Goal: Task Accomplishment & Management: Use online tool/utility

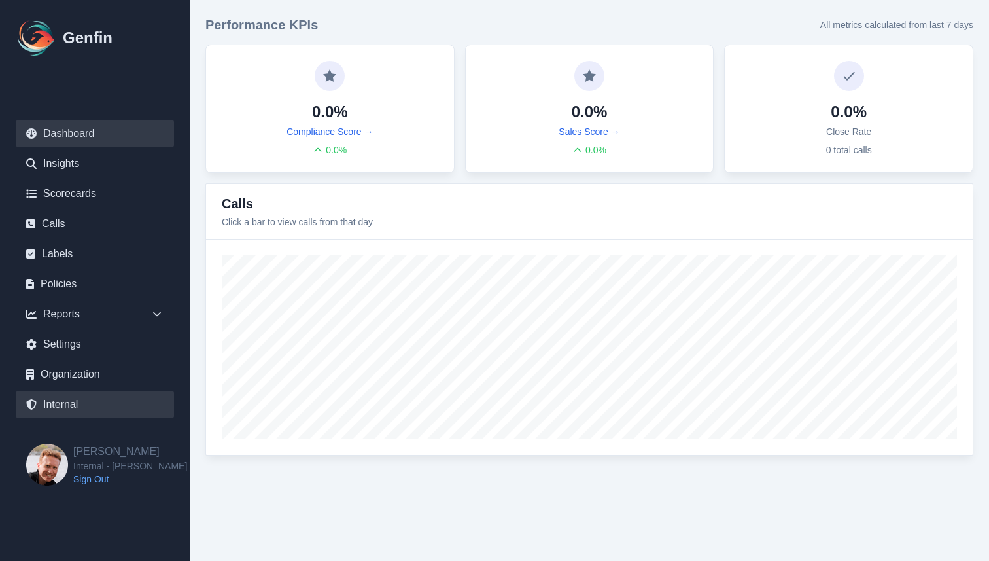
click at [65, 409] on link "Internal" at bounding box center [95, 404] width 158 height 26
select select "paid"
select select "7"
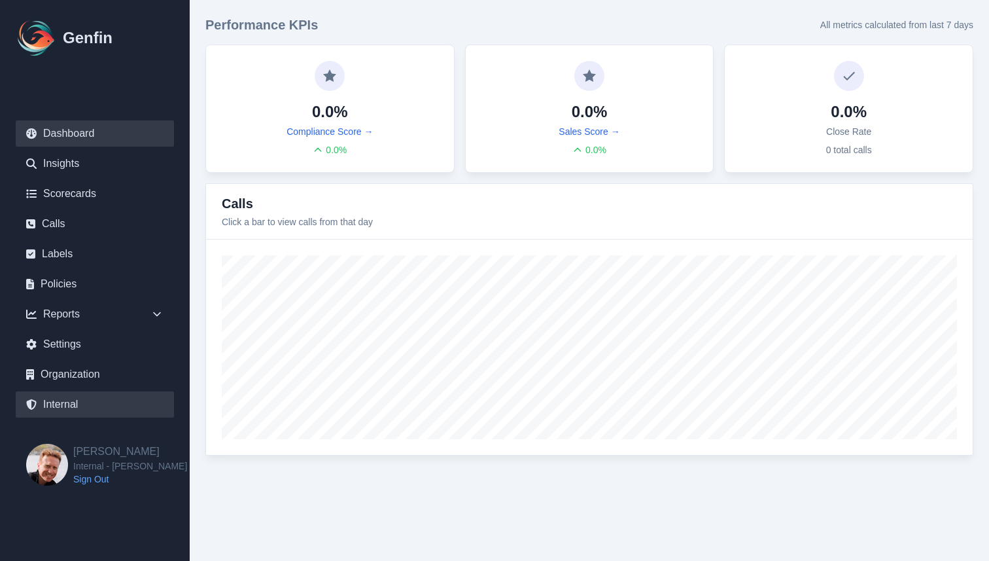
select select "7"
select select "paid"
select select "7"
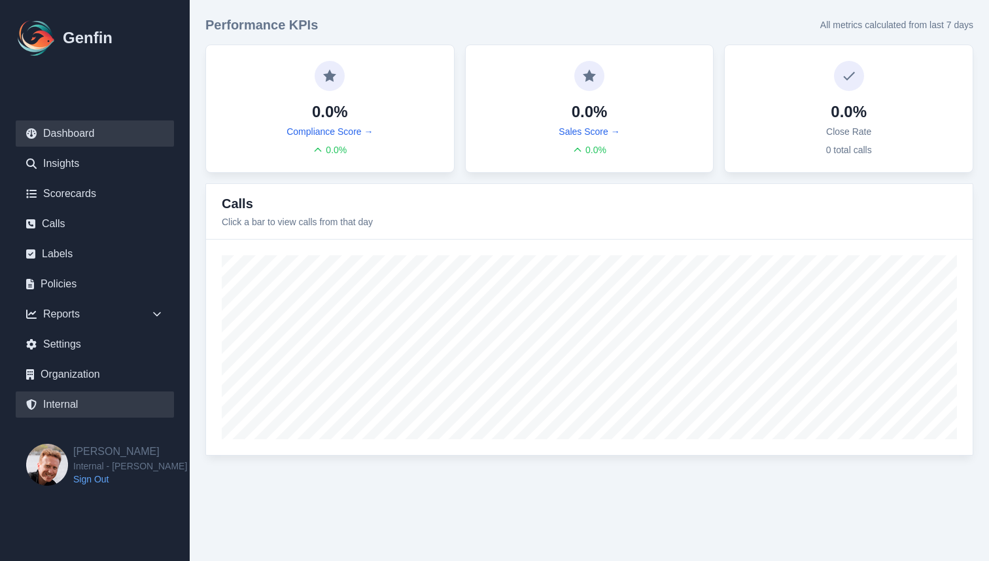
select select "7"
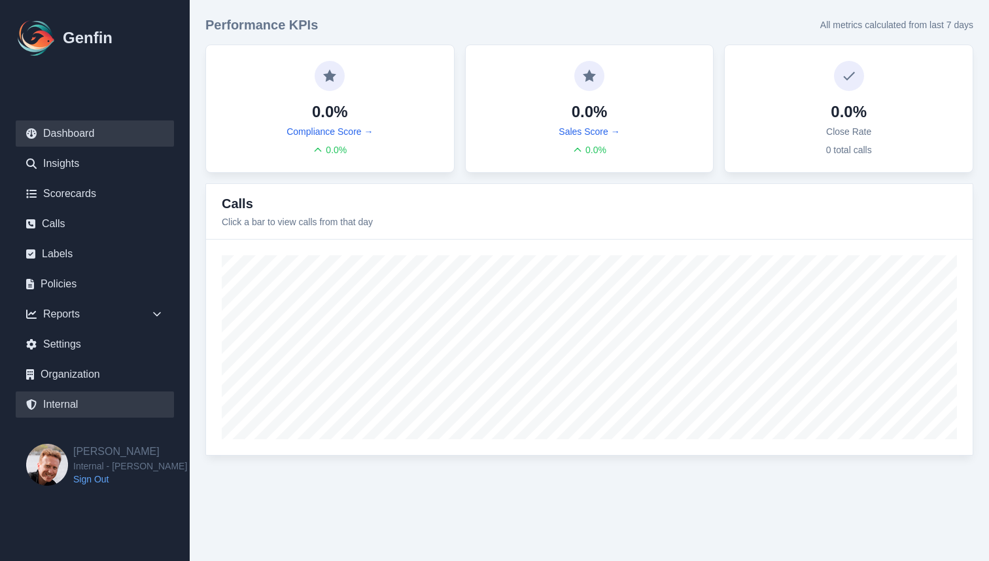
select select "7"
select select "paid"
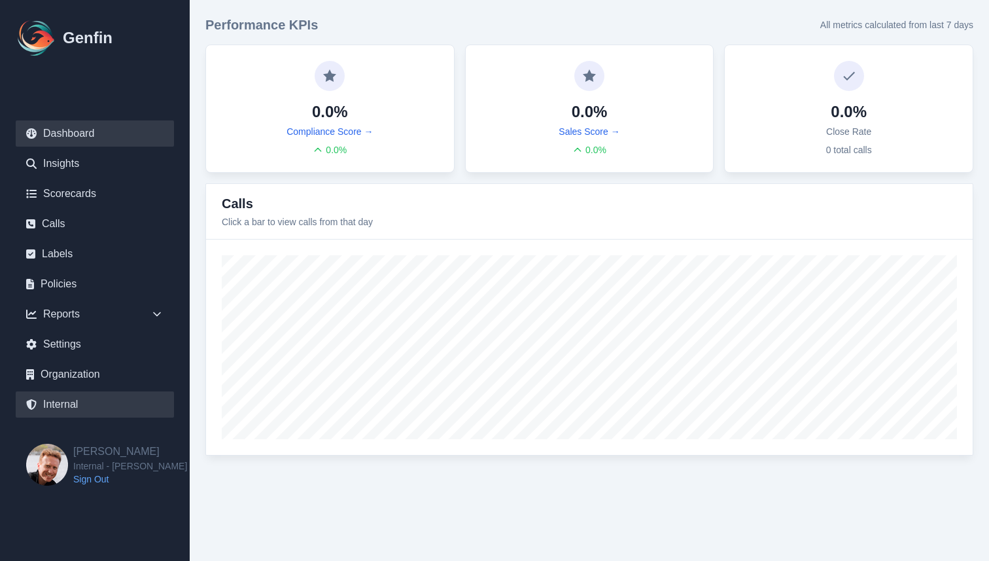
select select "7"
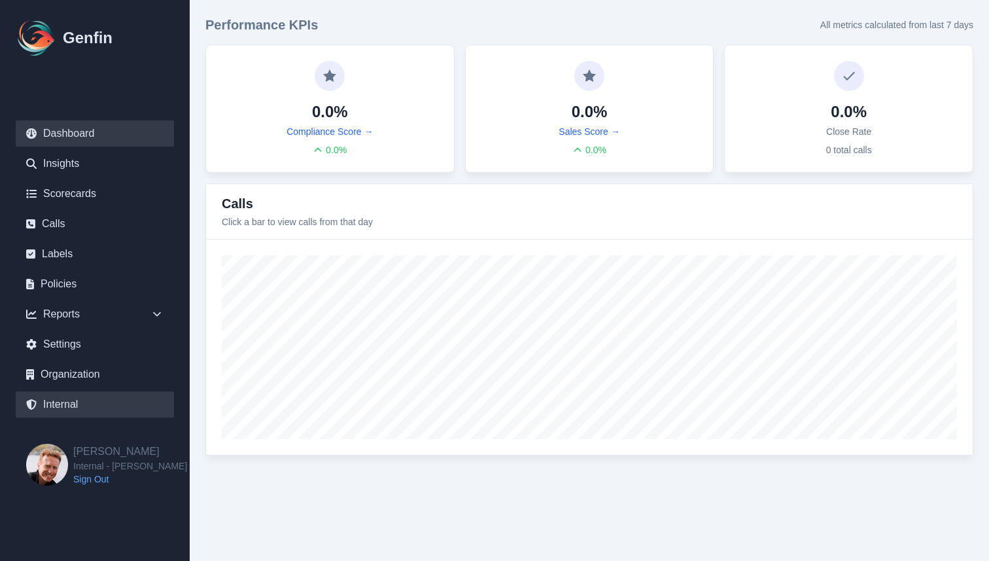
select select "7"
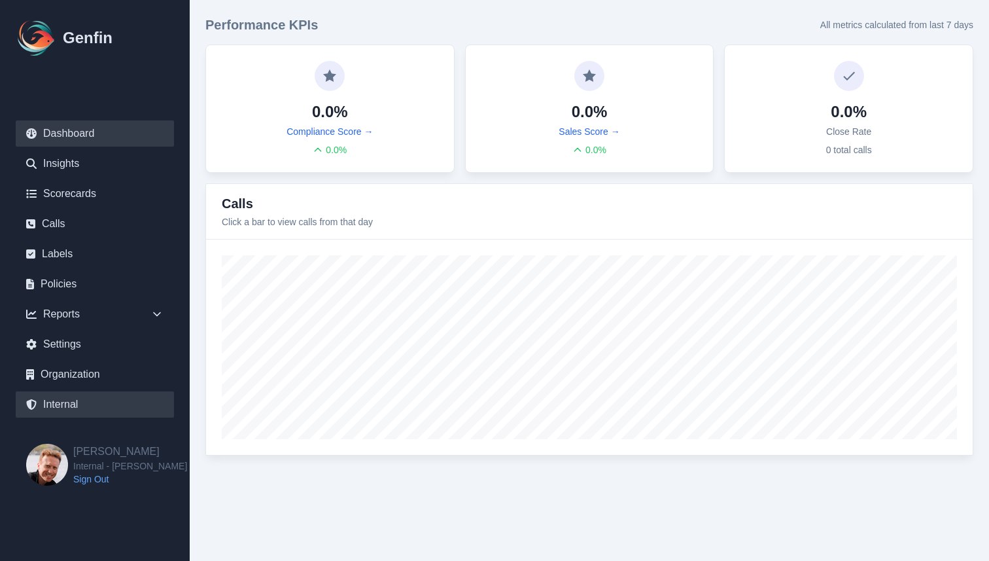
select select "7"
select select "paid"
select select "7"
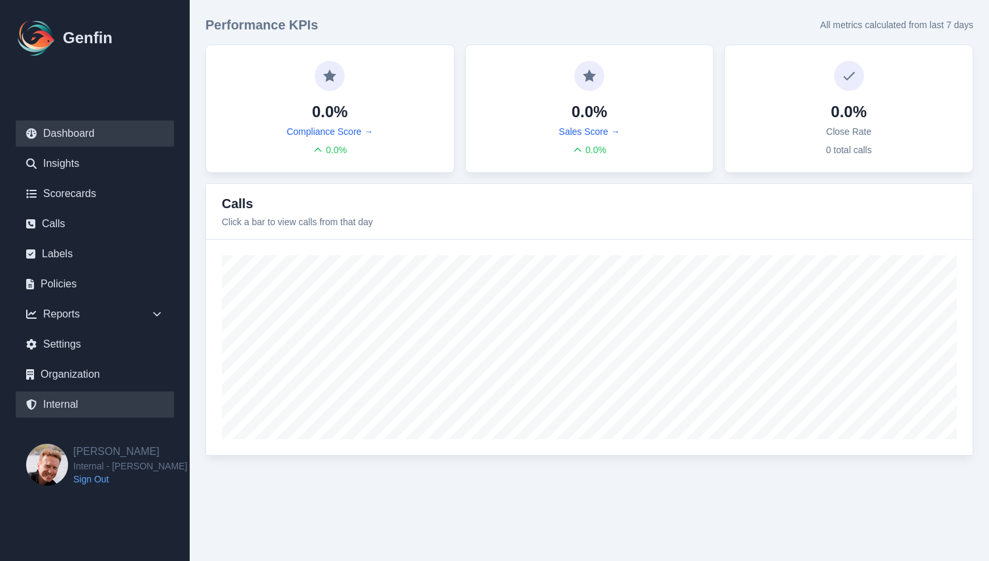
select select "7"
select select "paid"
select select "7"
select select "paid"
select select "7"
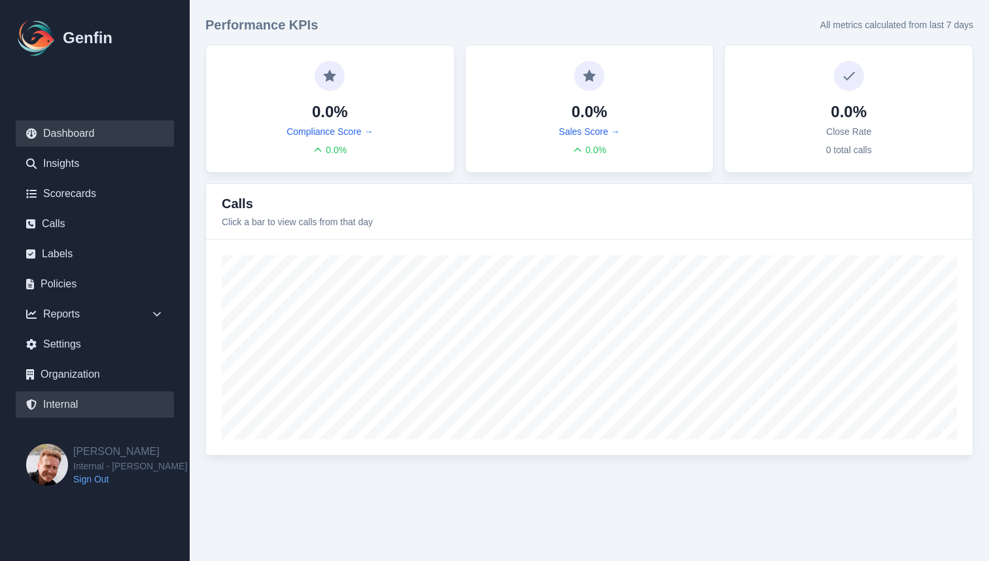
select select "7"
select select "paid"
select select "7"
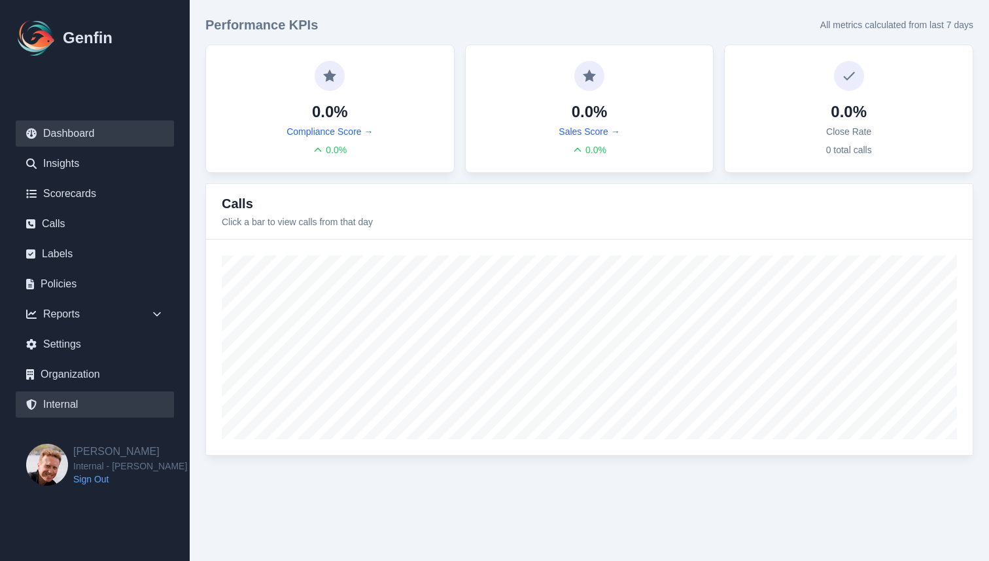
select select "7"
select select "paid"
select select "7"
select select "paid"
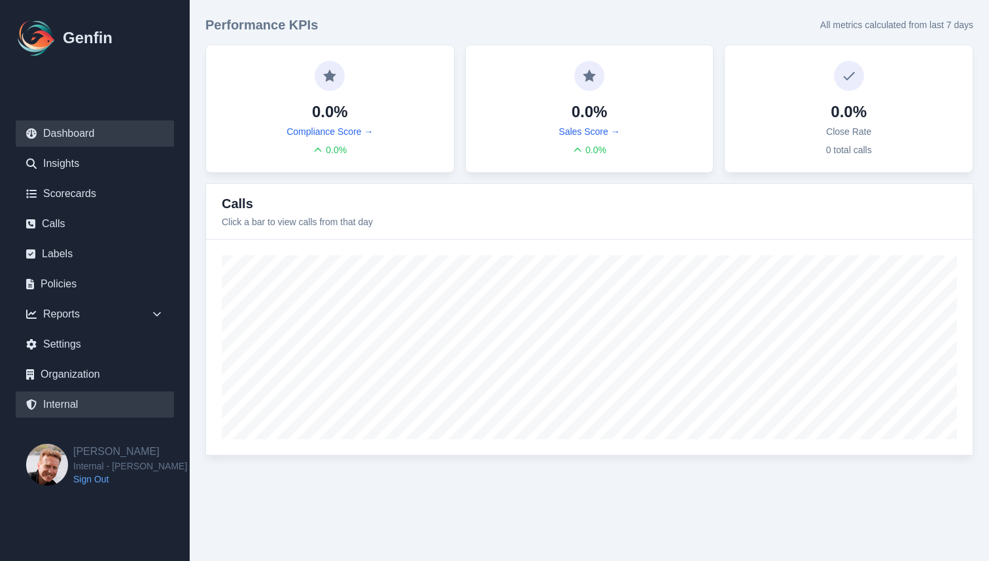
select select "7"
select select "paid"
select select "7"
select select "paid"
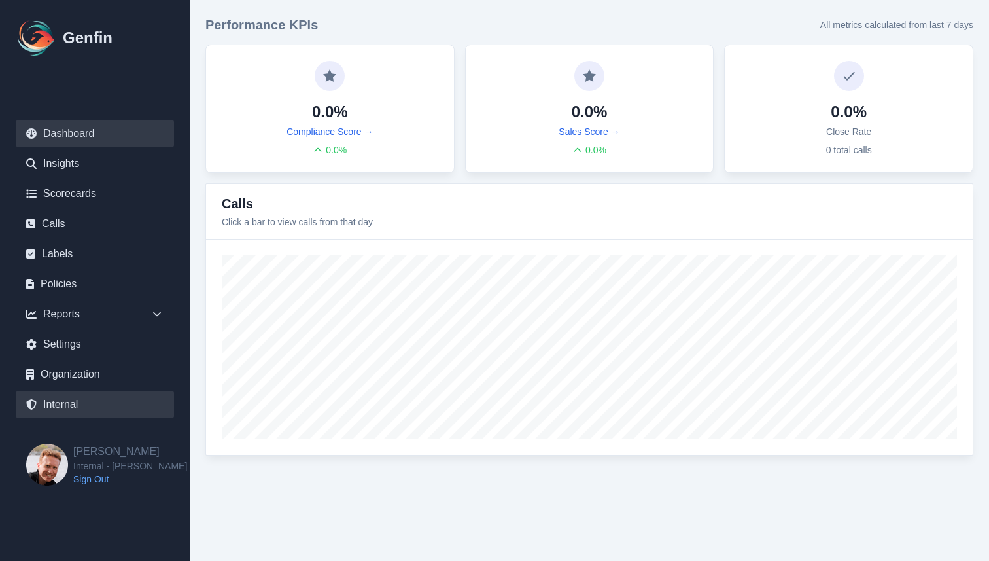
select select "7"
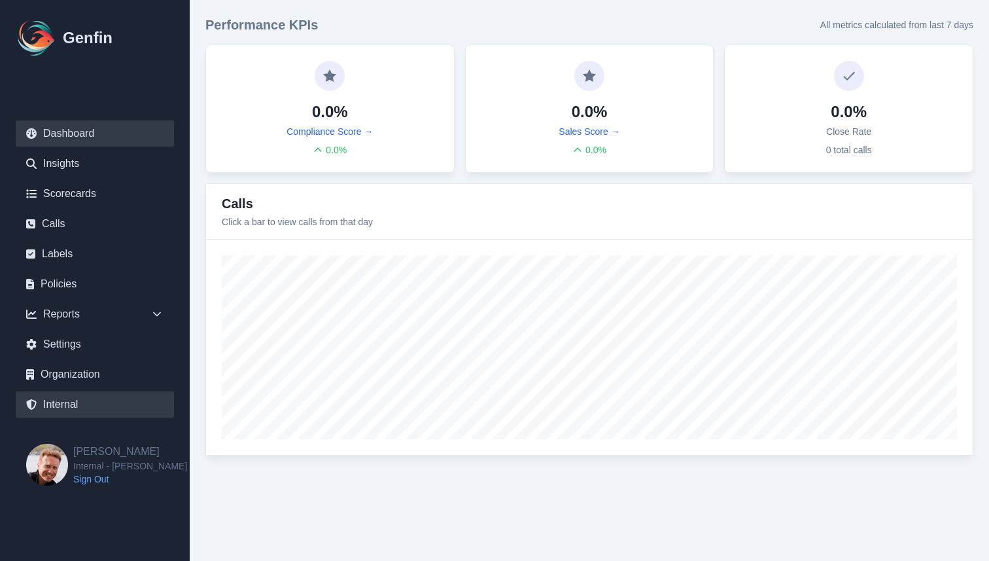
select select "7"
select select "paid"
select select "7"
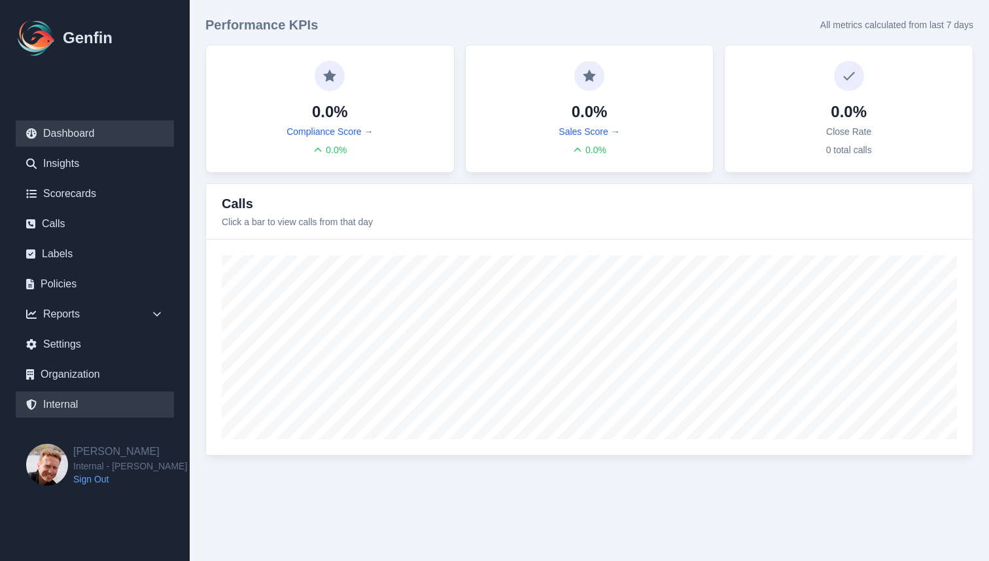
select select "7"
select select "paid"
select select "7"
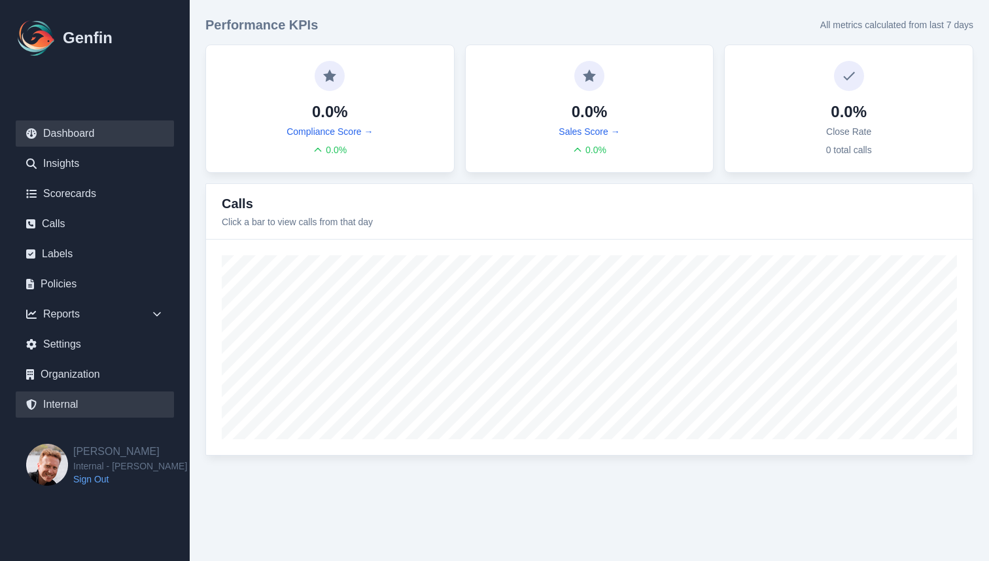
select select "7"
select select "paid"
select select "7"
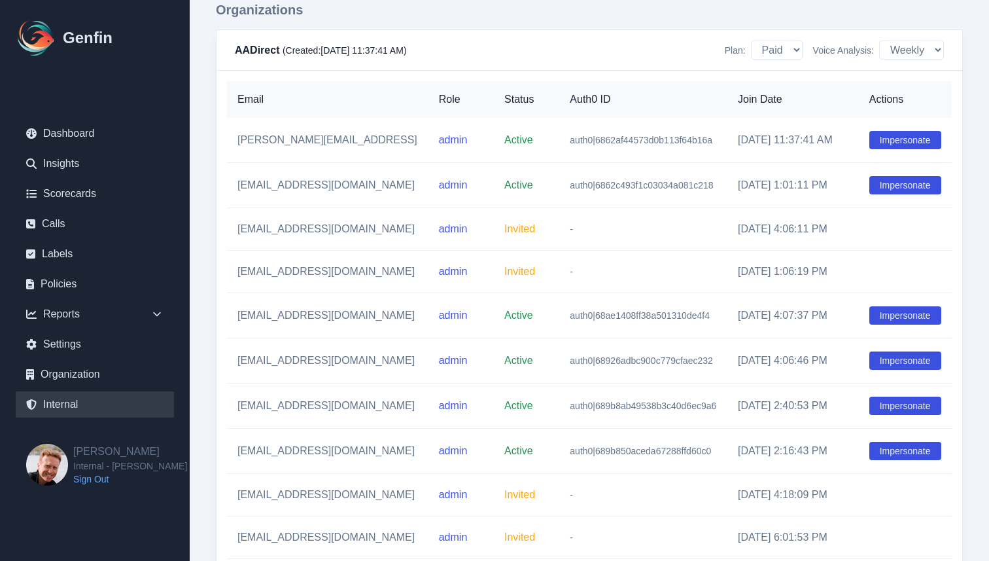
scroll to position [4597, 0]
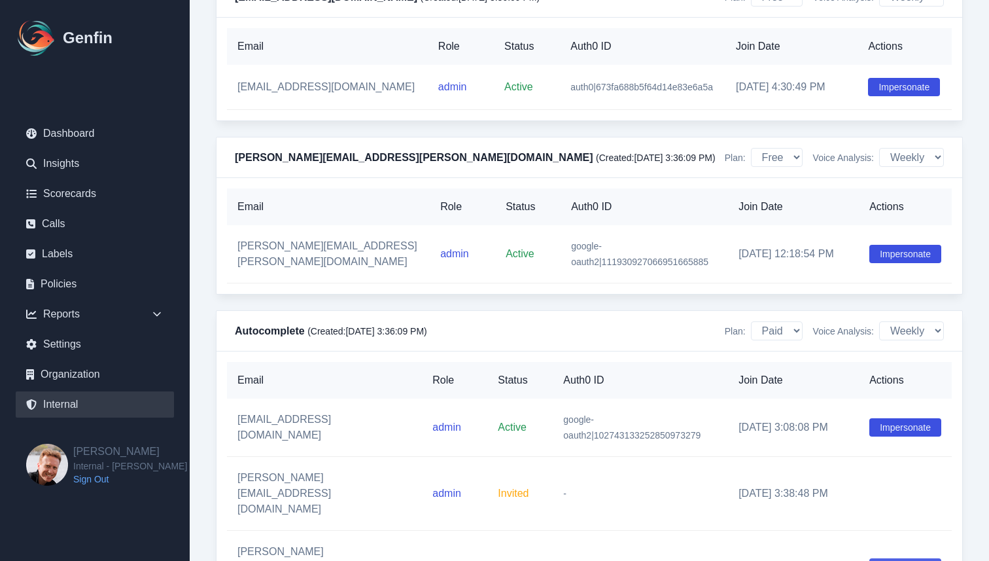
click at [925, 558] on button "Impersonate" at bounding box center [906, 567] width 72 height 18
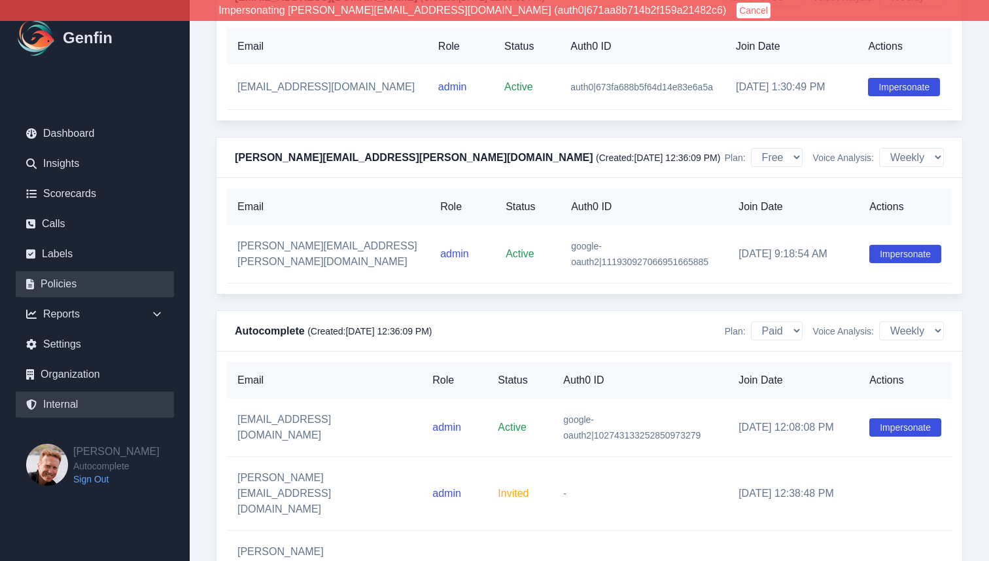
click at [98, 279] on link "Policies" at bounding box center [95, 284] width 158 height 26
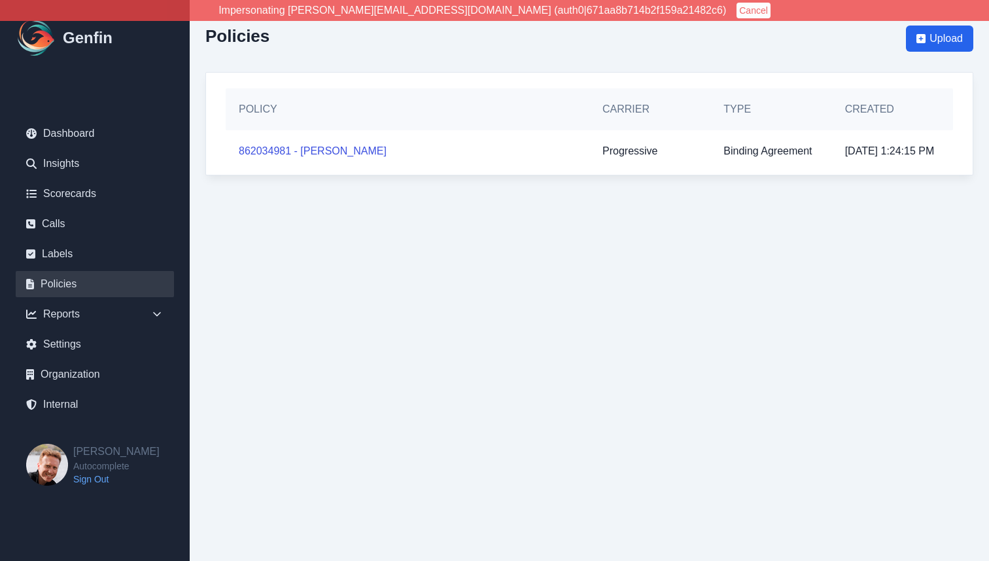
click at [405, 191] on html "Impersonating jeff@autocomplete.io (auth0|671aa8b714b2f159a21482c6) Cancel Genf…" at bounding box center [494, 95] width 989 height 191
click at [737, 10] on button "Cancel" at bounding box center [754, 11] width 34 height 16
